Goal: Information Seeking & Learning: Learn about a topic

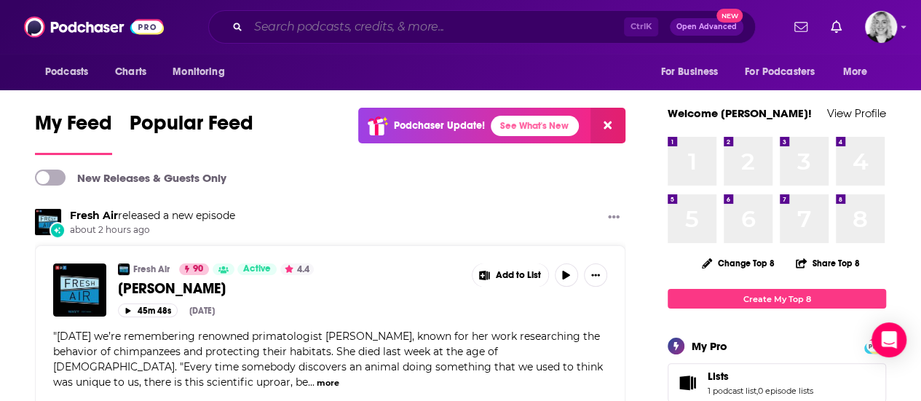
click at [409, 29] on input "Search podcasts, credits, & more..." at bounding box center [436, 26] width 376 height 23
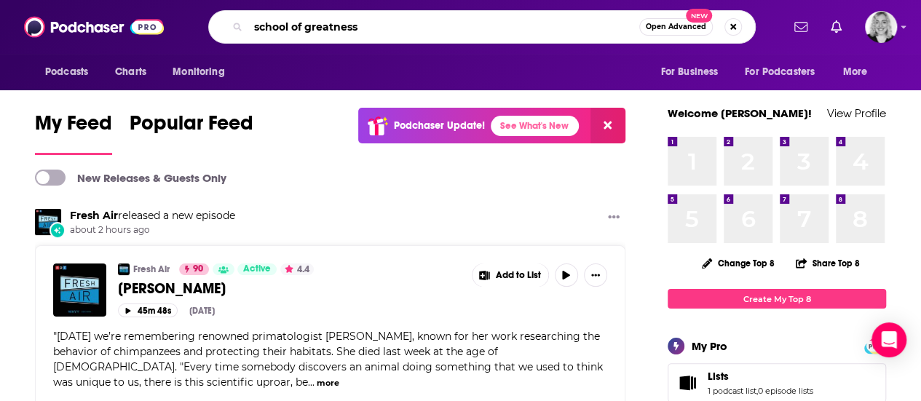
type input "school of greatness"
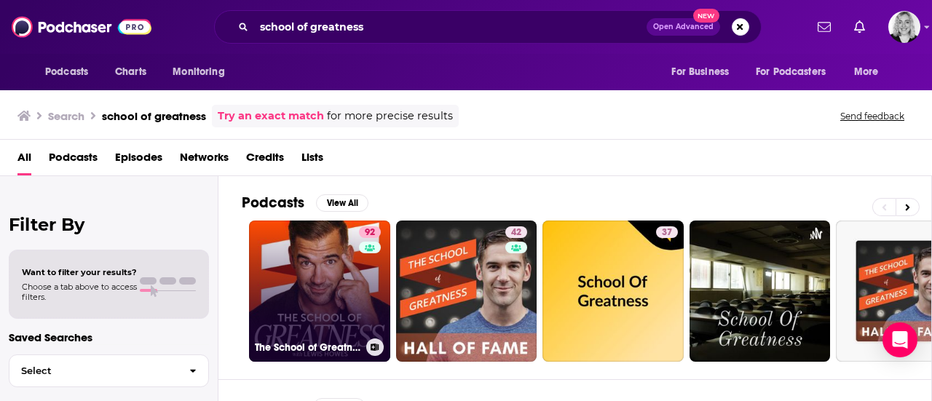
click at [317, 274] on link "92 The School of Greatness" at bounding box center [319, 291] width 141 height 141
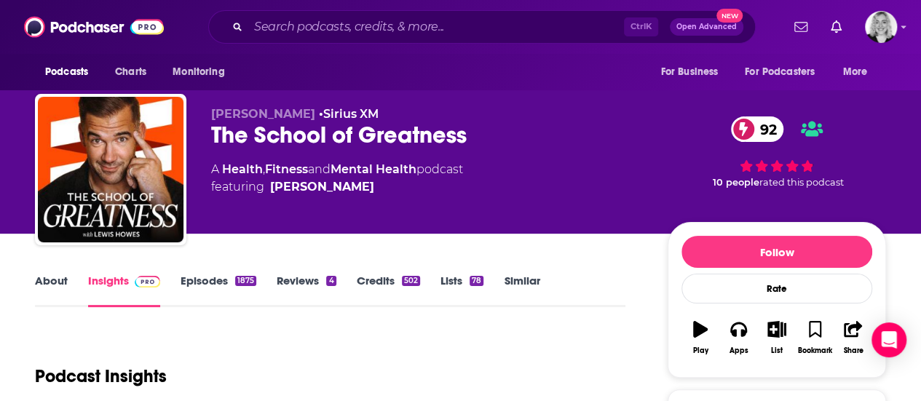
scroll to position [172, 0]
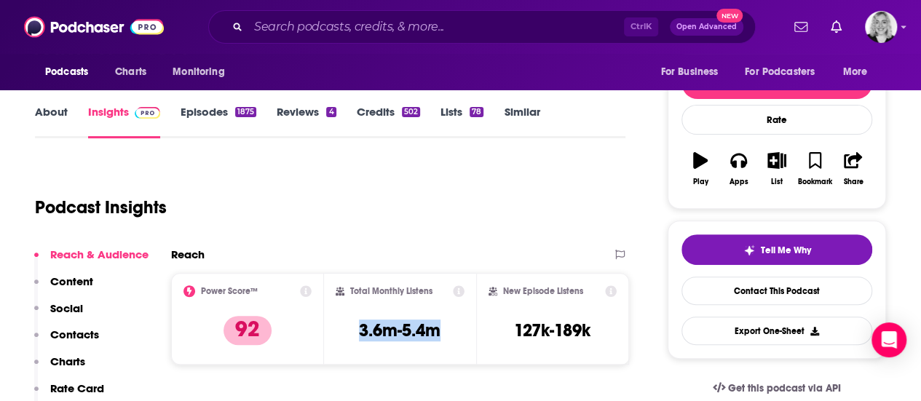
drag, startPoint x: 435, startPoint y: 331, endPoint x: 345, endPoint y: 328, distance: 90.3
click at [345, 328] on div "Total Monthly Listens 3.6m-5.4m" at bounding box center [401, 318] width 130 height 67
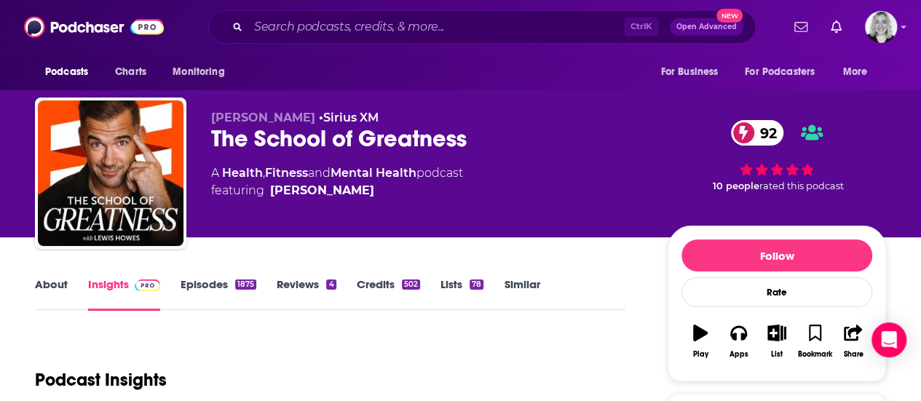
scroll to position [110, 0]
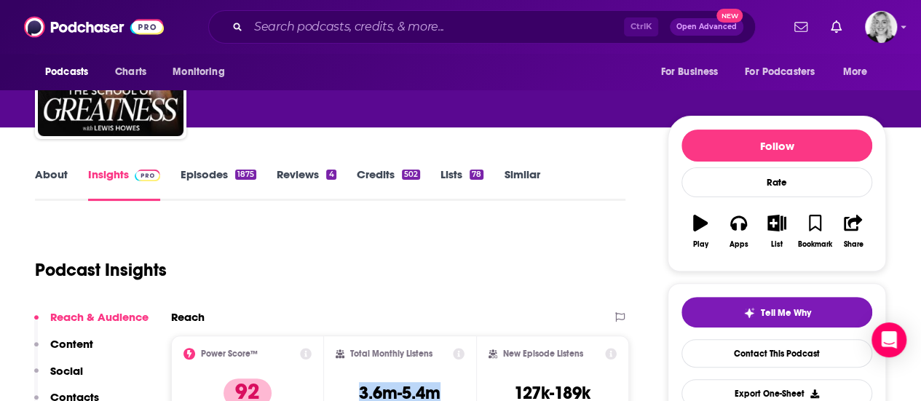
click at [56, 172] on link "About" at bounding box center [51, 183] width 33 height 33
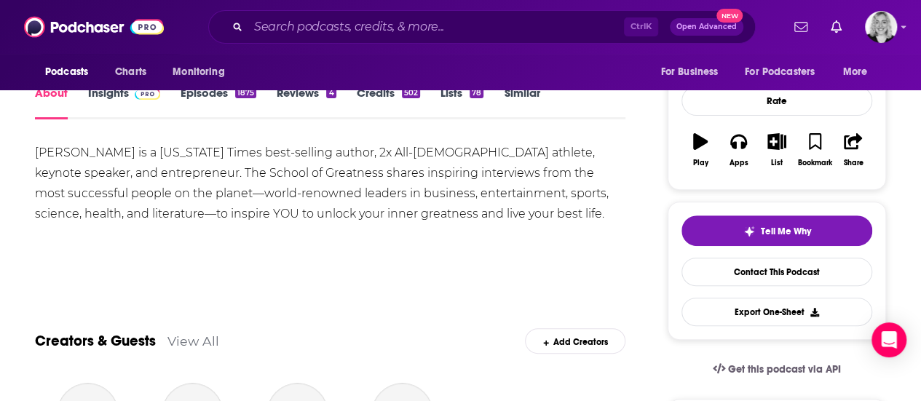
scroll to position [192, 0]
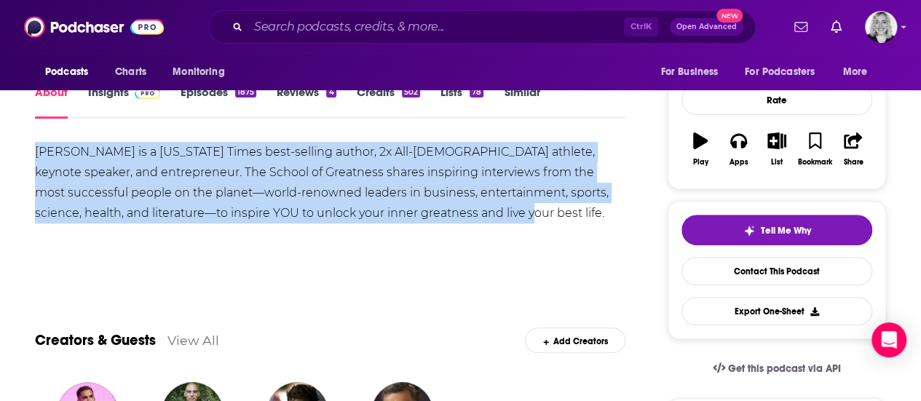
drag, startPoint x: 461, startPoint y: 219, endPoint x: 12, endPoint y: 135, distance: 457.7
copy div "[PERSON_NAME] is a [US_STATE] Times best-selling author, 2x All-[DEMOGRAPHIC_DA…"
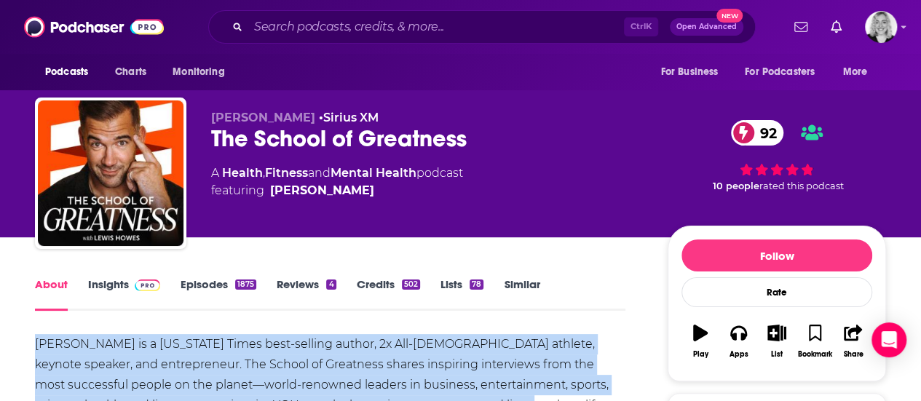
click at [137, 284] on img at bounding box center [147, 285] width 25 height 12
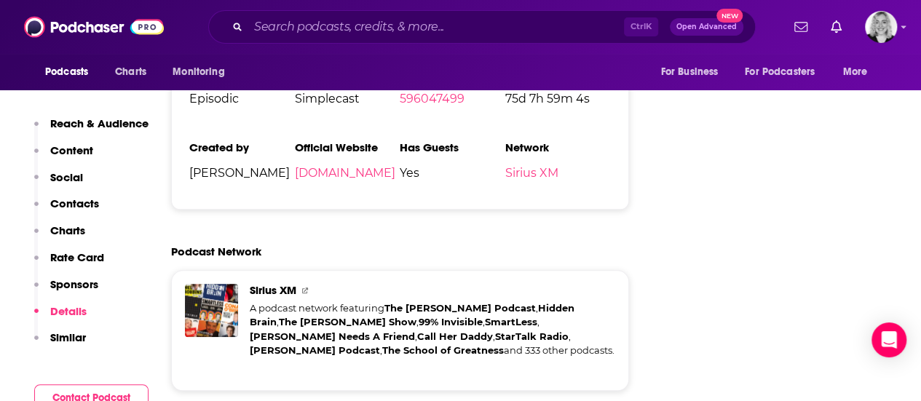
scroll to position [3458, 0]
